Goal: Find specific page/section: Find specific page/section

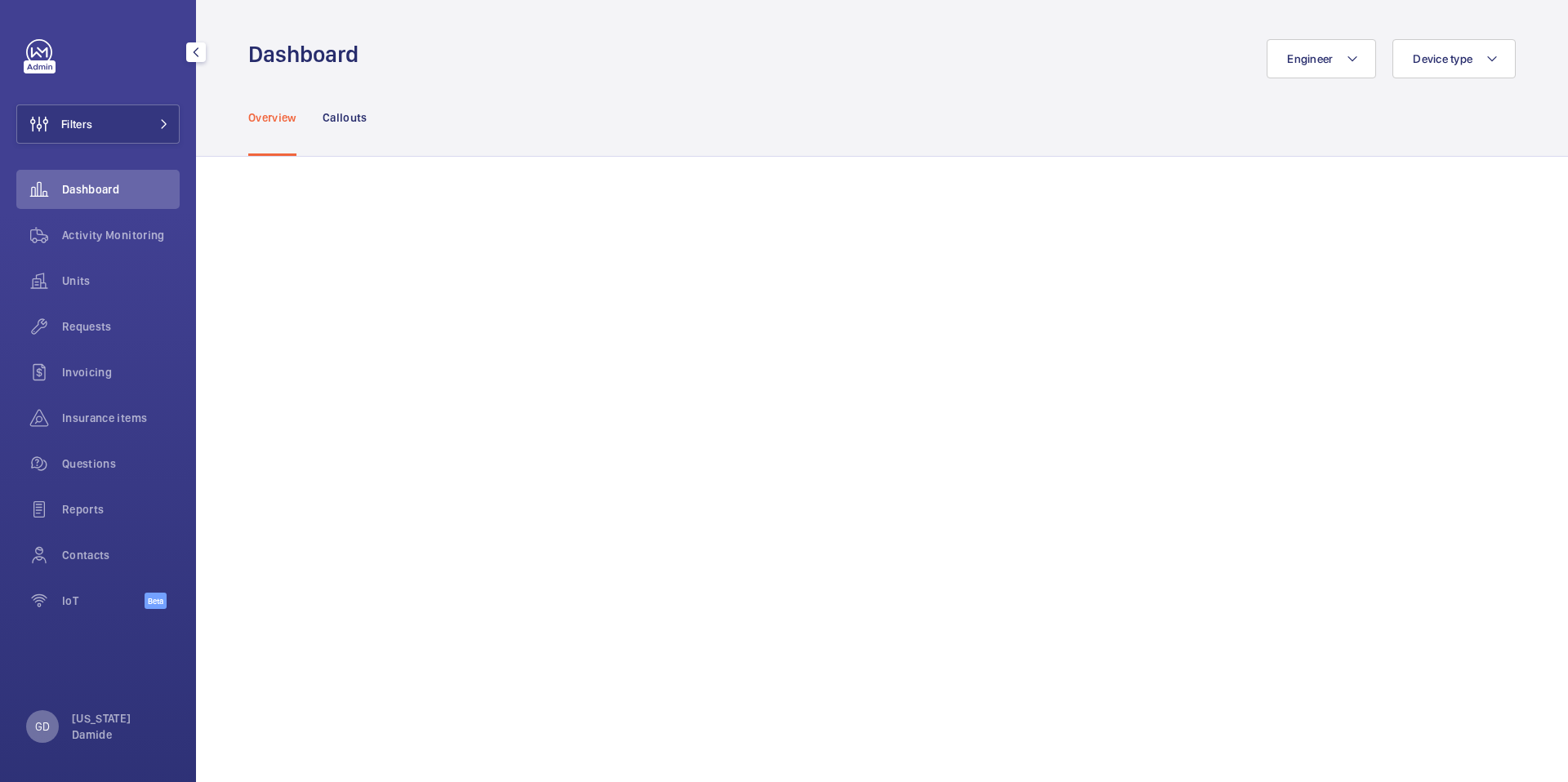
click at [40, 742] on div "GD" at bounding box center [43, 727] width 32 height 32
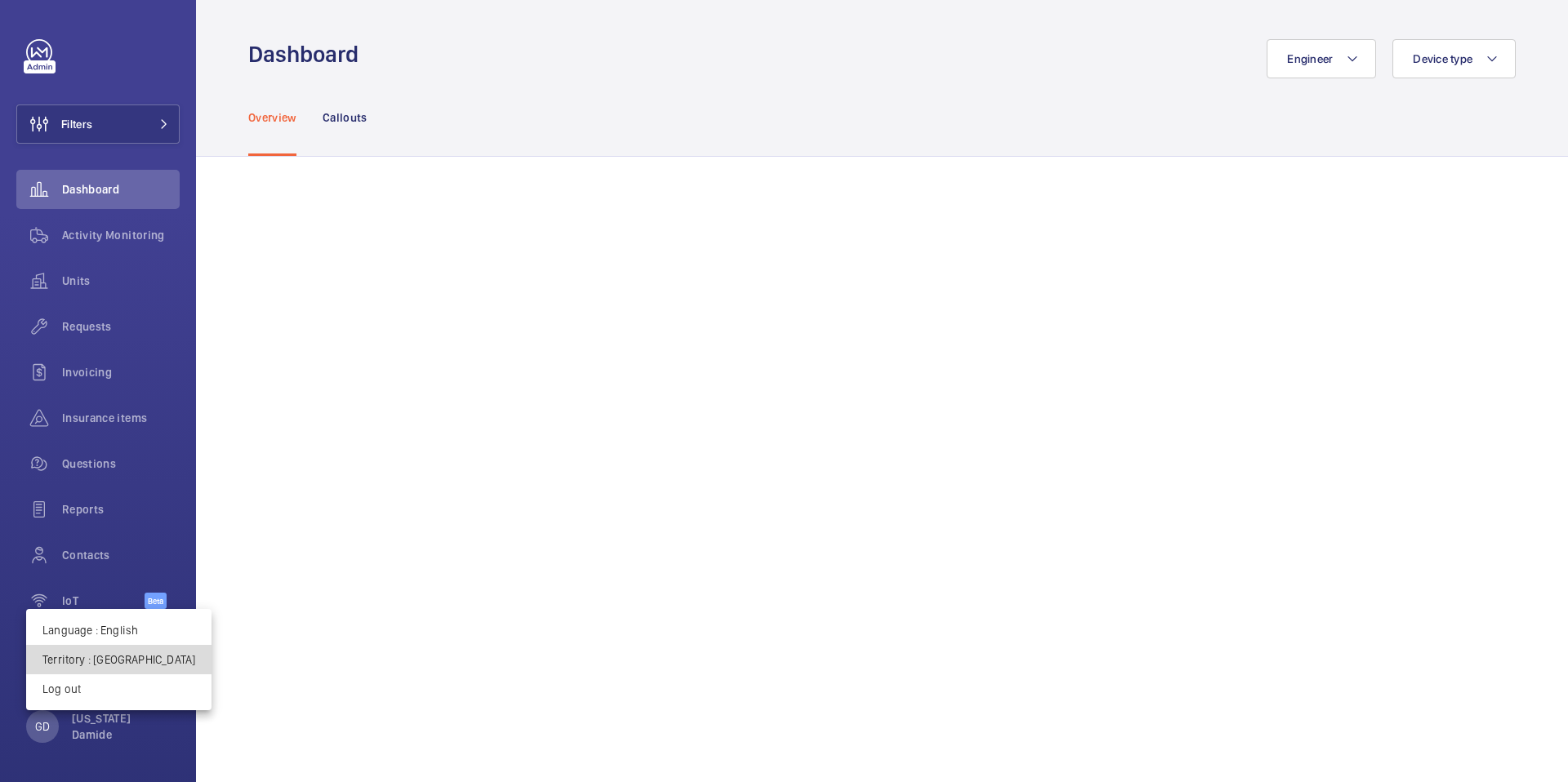
click at [146, 659] on p "Territory : [GEOGRAPHIC_DATA]" at bounding box center [118, 659] width 152 height 16
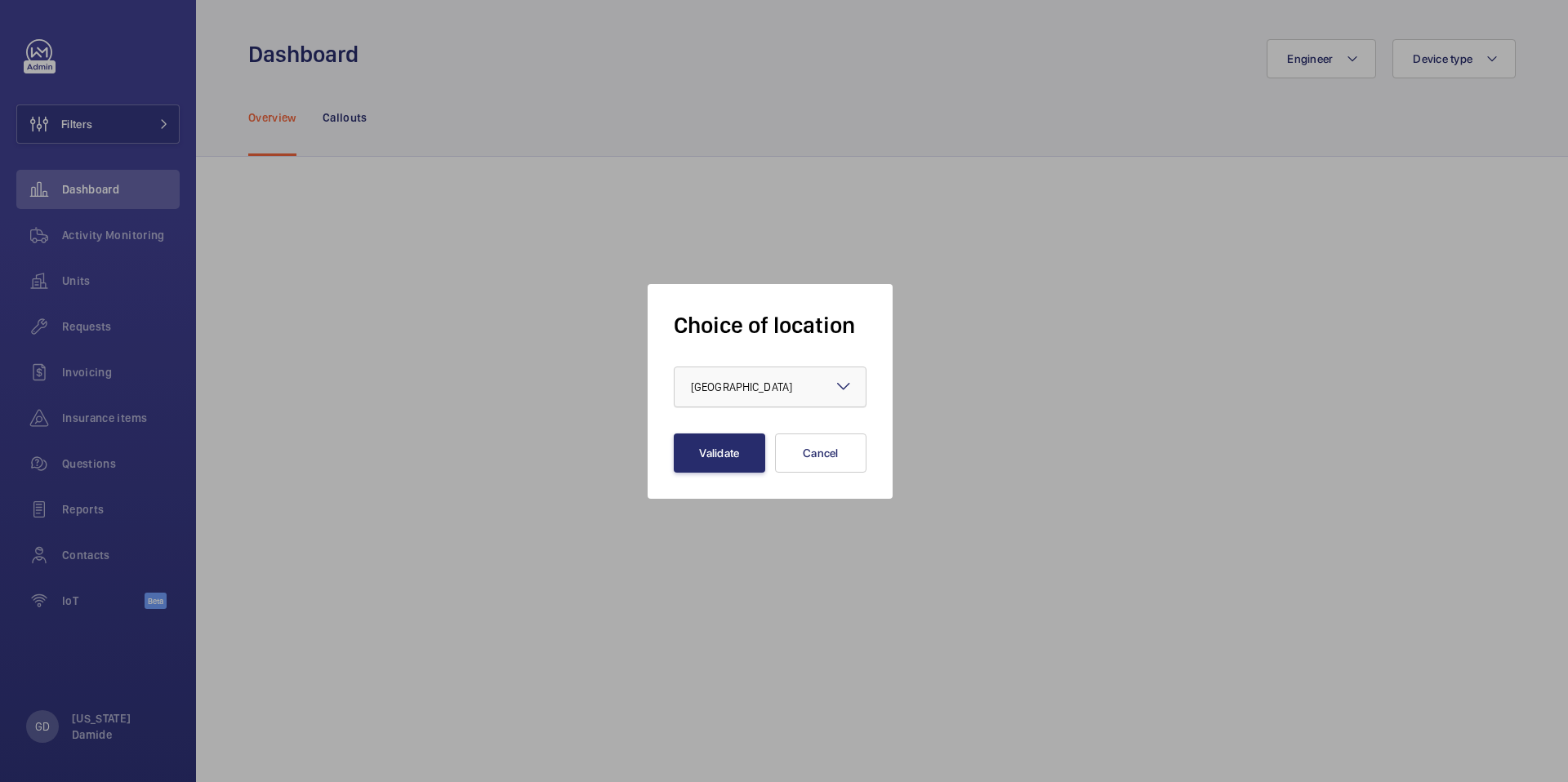
click at [793, 391] on div "× [GEOGRAPHIC_DATA]" at bounding box center [762, 386] width 142 height 16
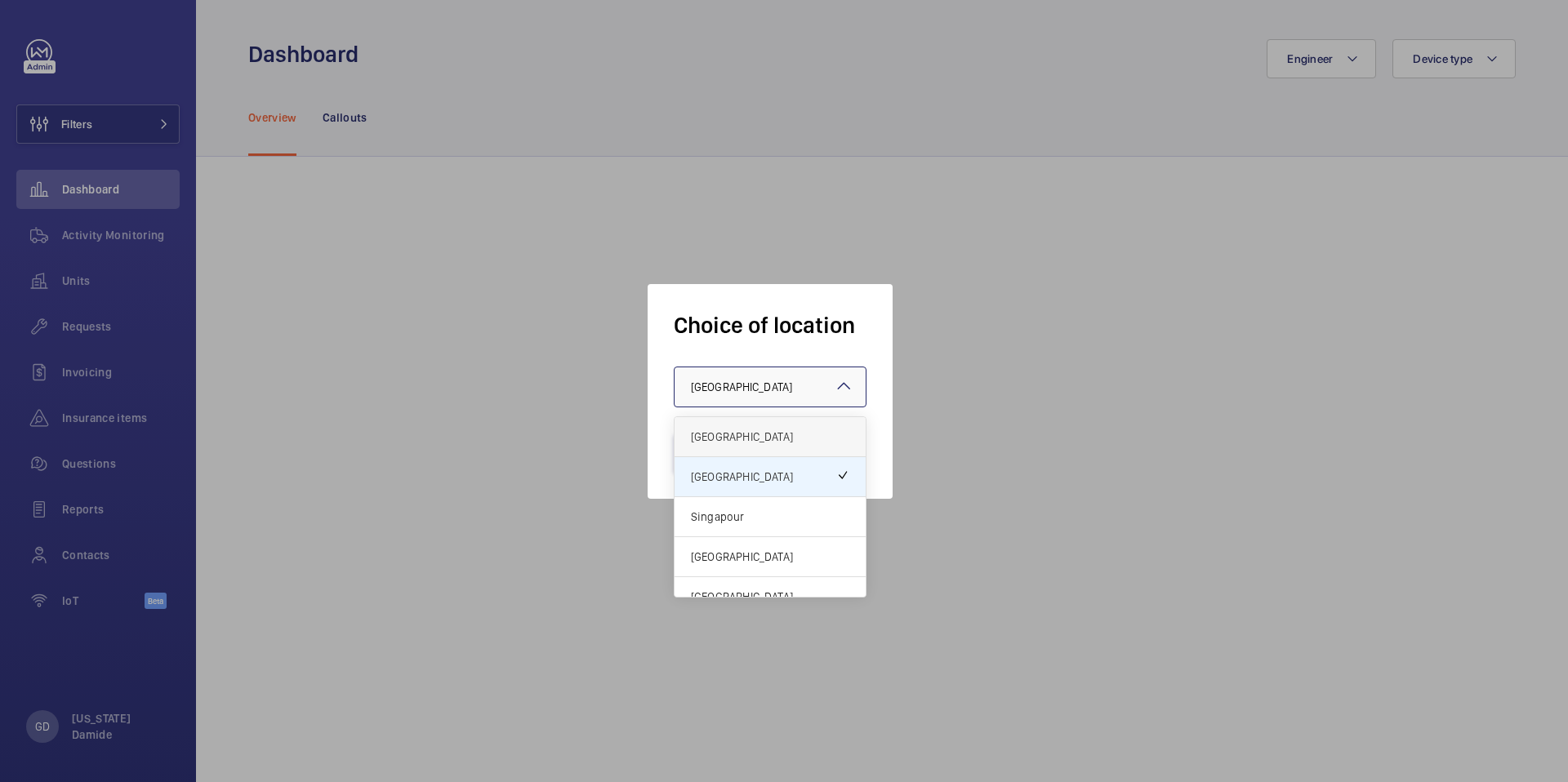
click at [774, 432] on span "[GEOGRAPHIC_DATA]" at bounding box center [770, 437] width 158 height 16
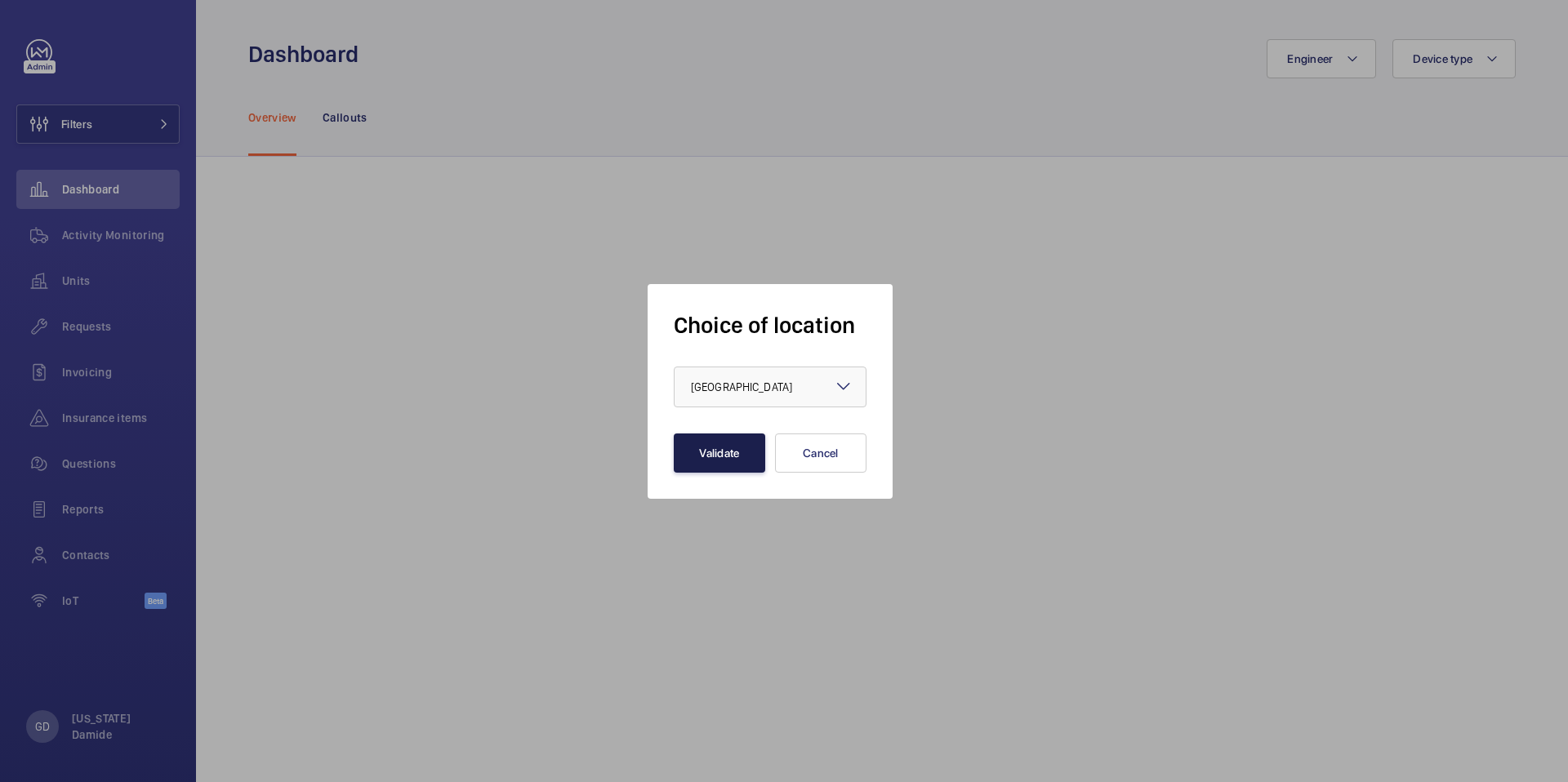
click at [747, 452] on button "Validate" at bounding box center [718, 453] width 91 height 39
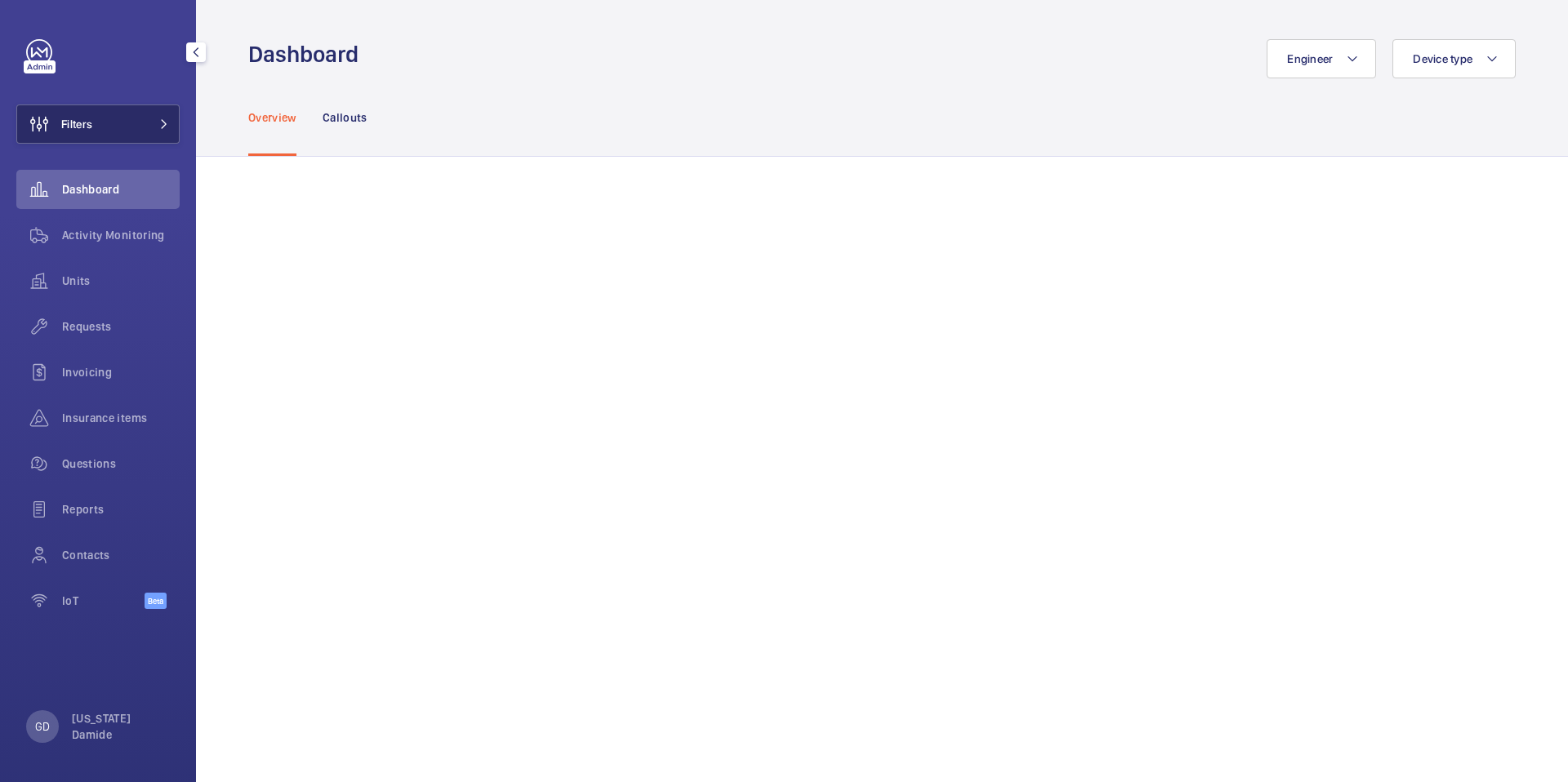
click at [92, 128] on span "Filters" at bounding box center [77, 123] width 31 height 16
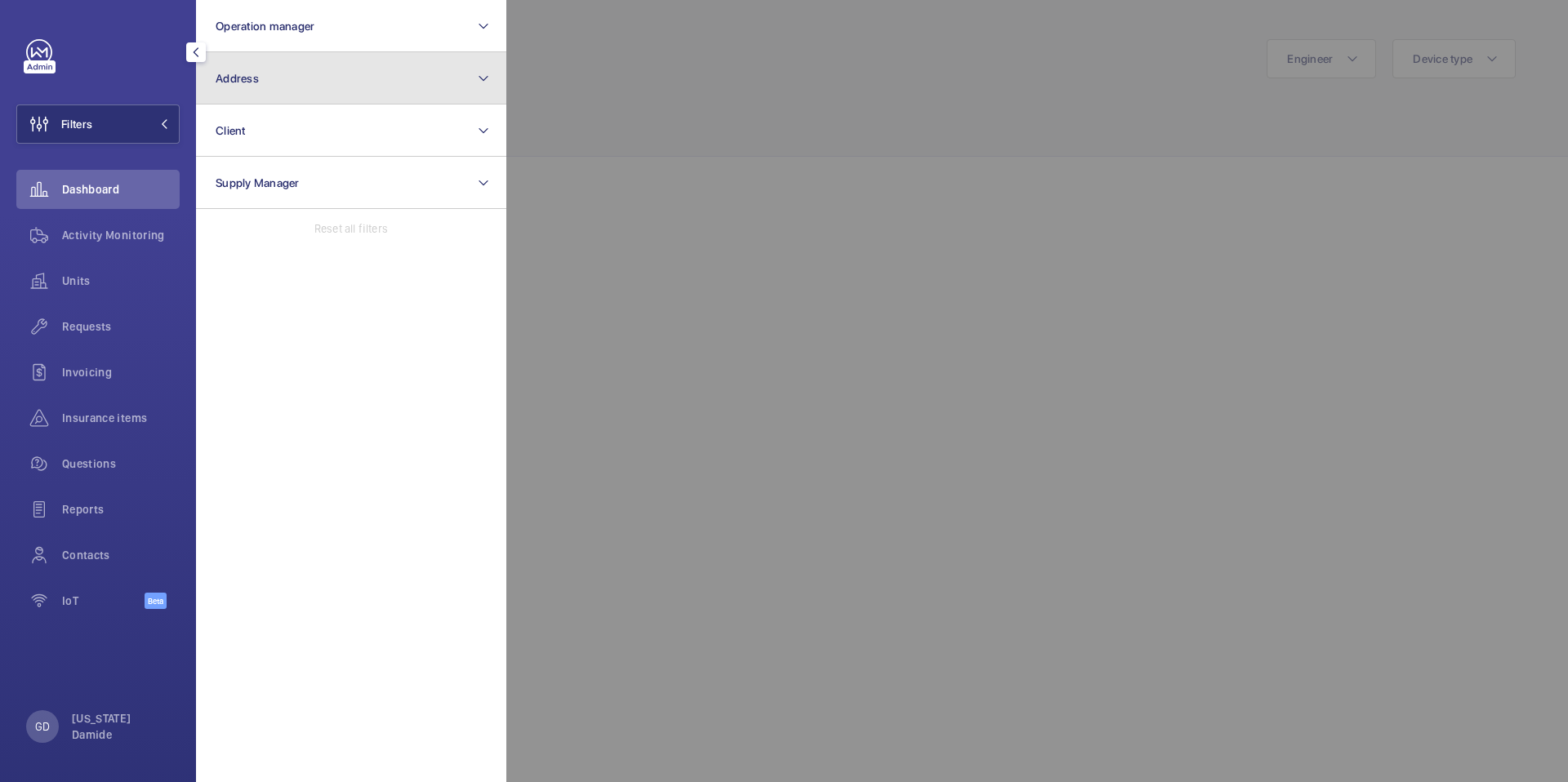
click at [360, 80] on button "Address" at bounding box center [351, 77] width 311 height 52
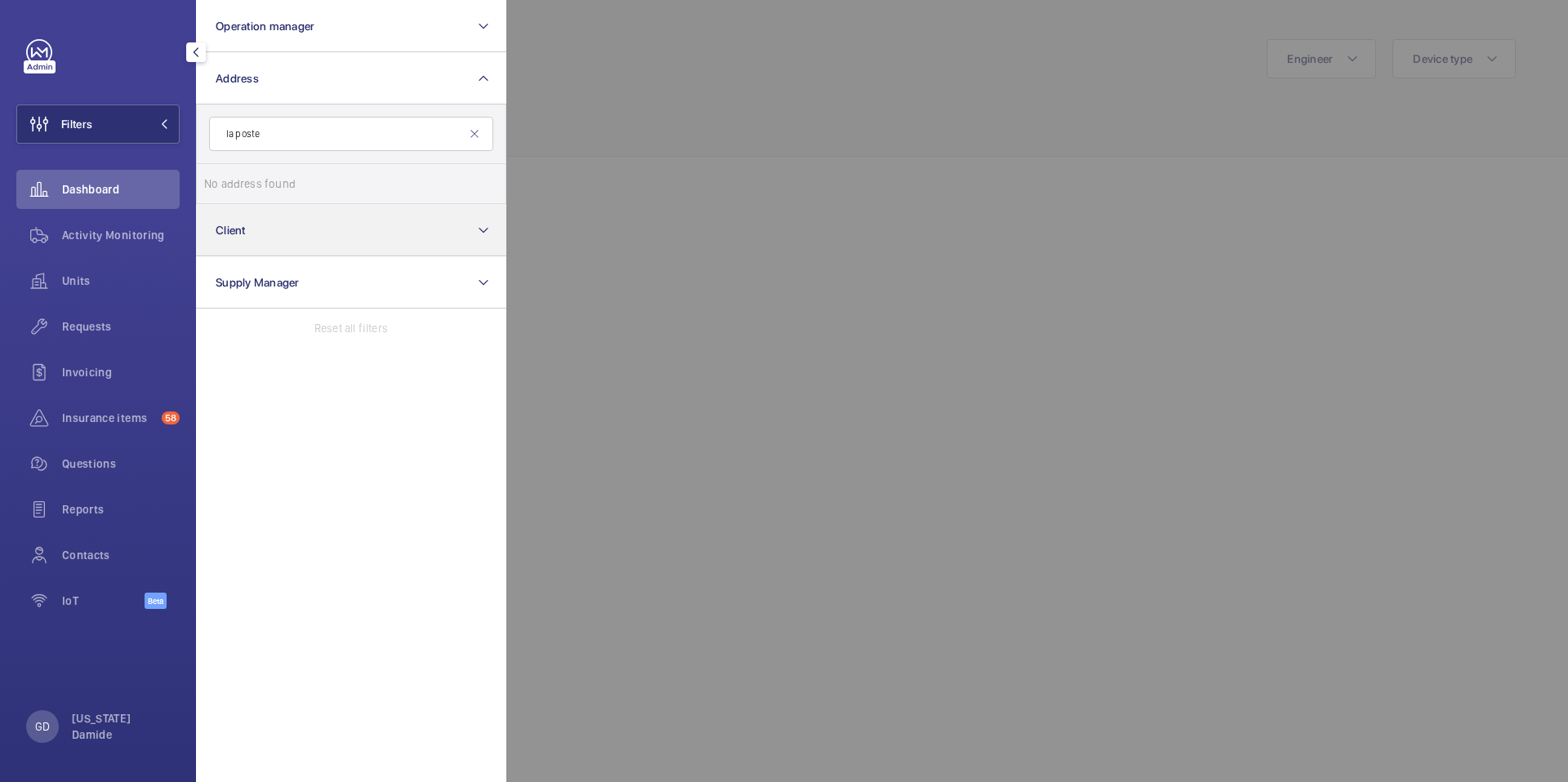
type input "la poste"
click at [340, 231] on button "Client" at bounding box center [351, 230] width 311 height 52
type input "la poste"
click at [294, 237] on span "La Poste Immobilier" at bounding box center [352, 236] width 225 height 16
click at [237, 237] on input "La Poste Immobilier" at bounding box center [220, 236] width 32 height 32
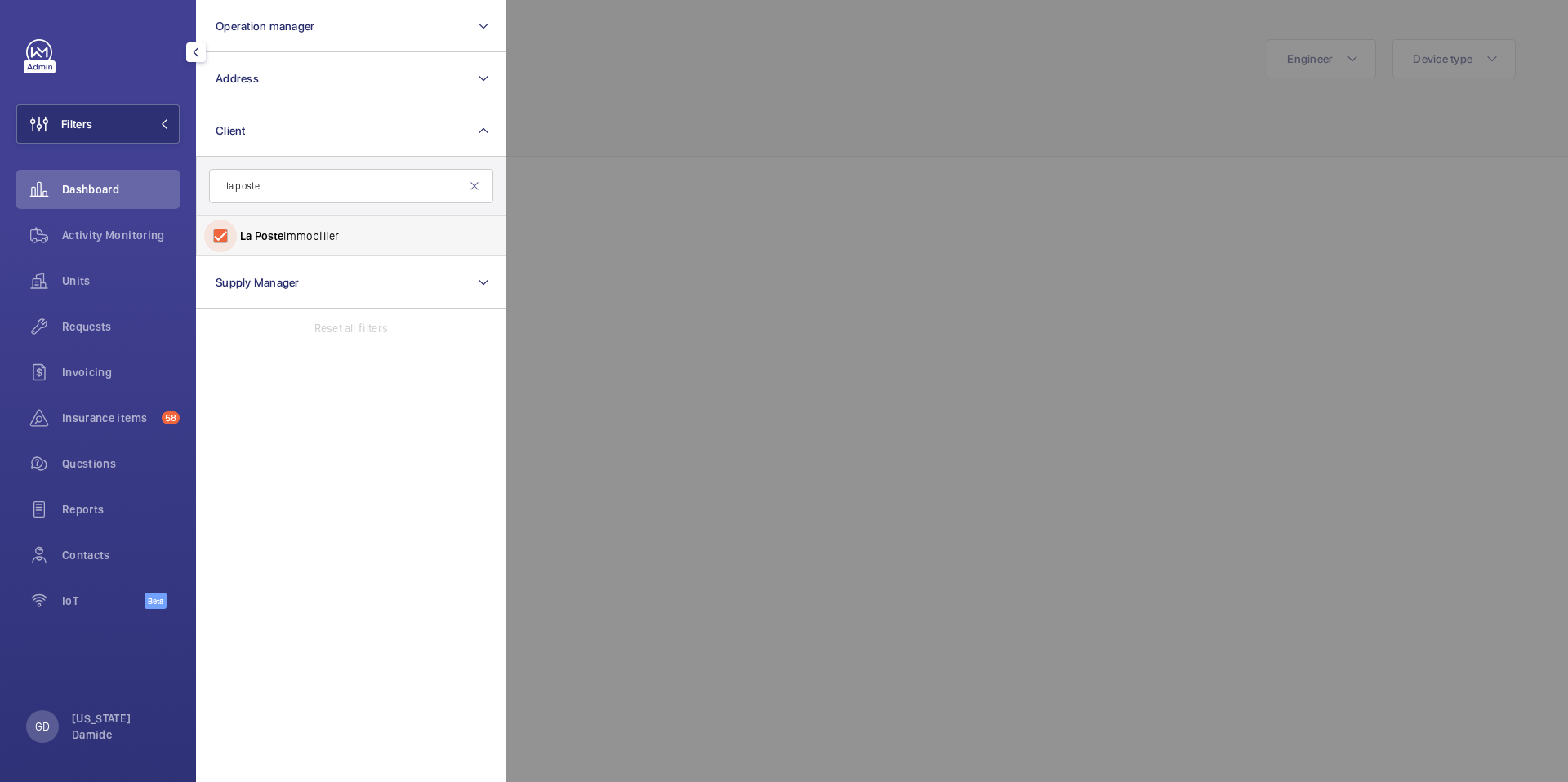
checkbox input "true"
click at [598, 181] on div at bounding box center [1290, 391] width 1568 height 782
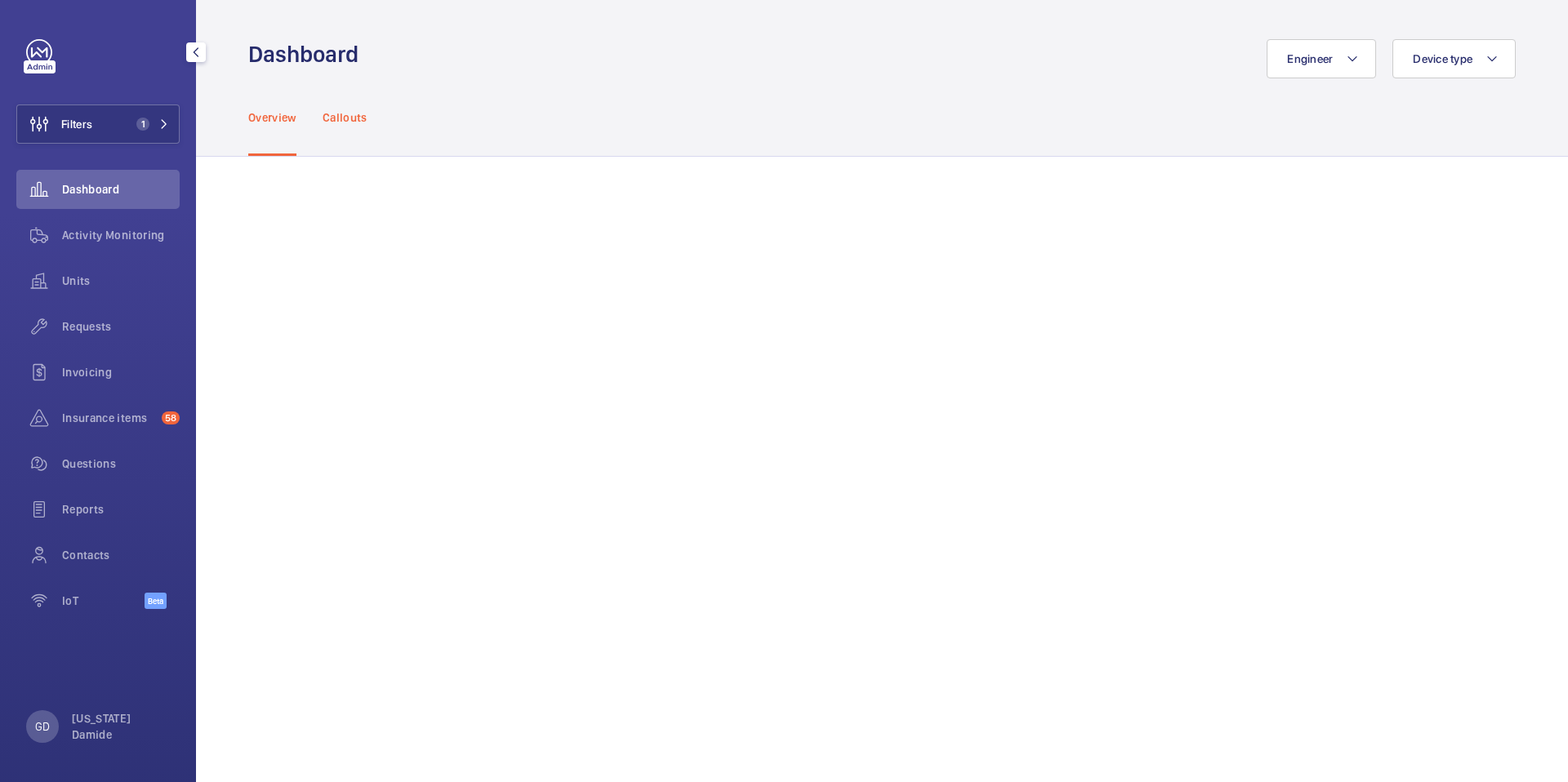
click at [352, 105] on div "Callouts" at bounding box center [345, 117] width 45 height 77
